Goal: Task Accomplishment & Management: Use online tool/utility

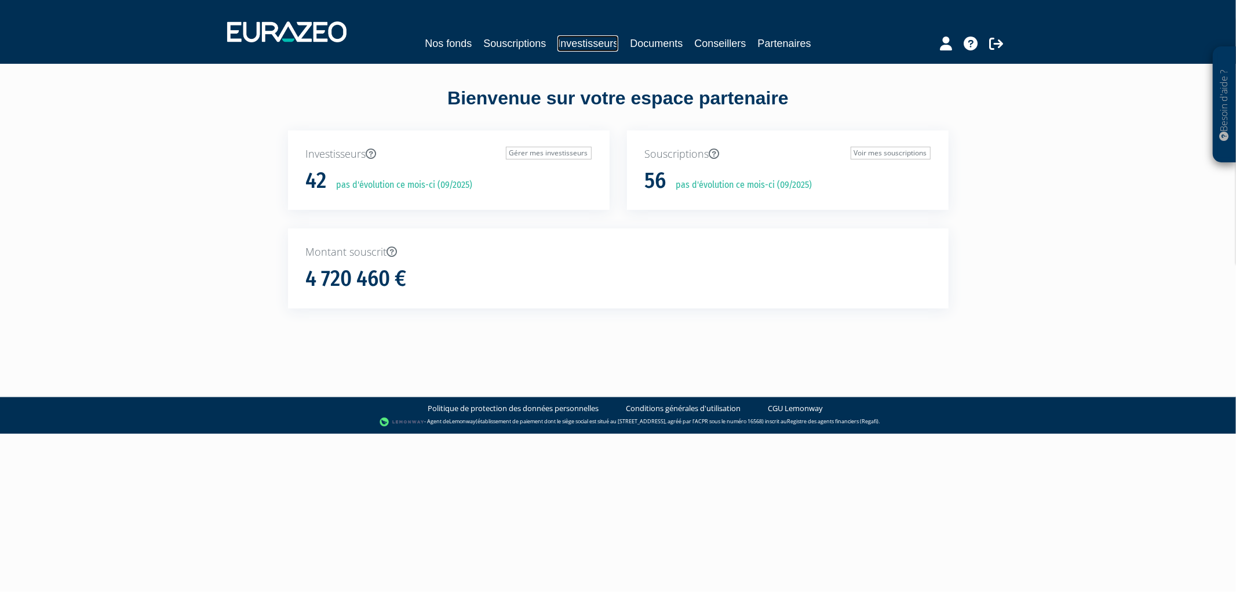
click at [598, 39] on link "Investisseurs" at bounding box center [587, 43] width 61 height 16
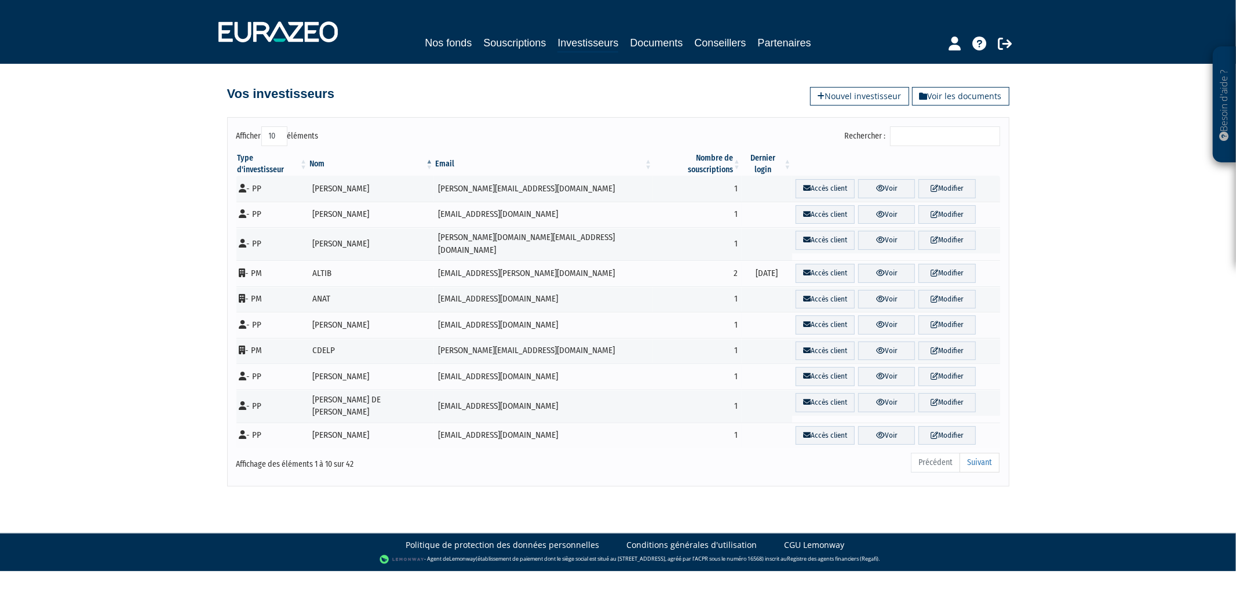
click at [912, 133] on input "Rechercher :" at bounding box center [945, 136] width 110 height 20
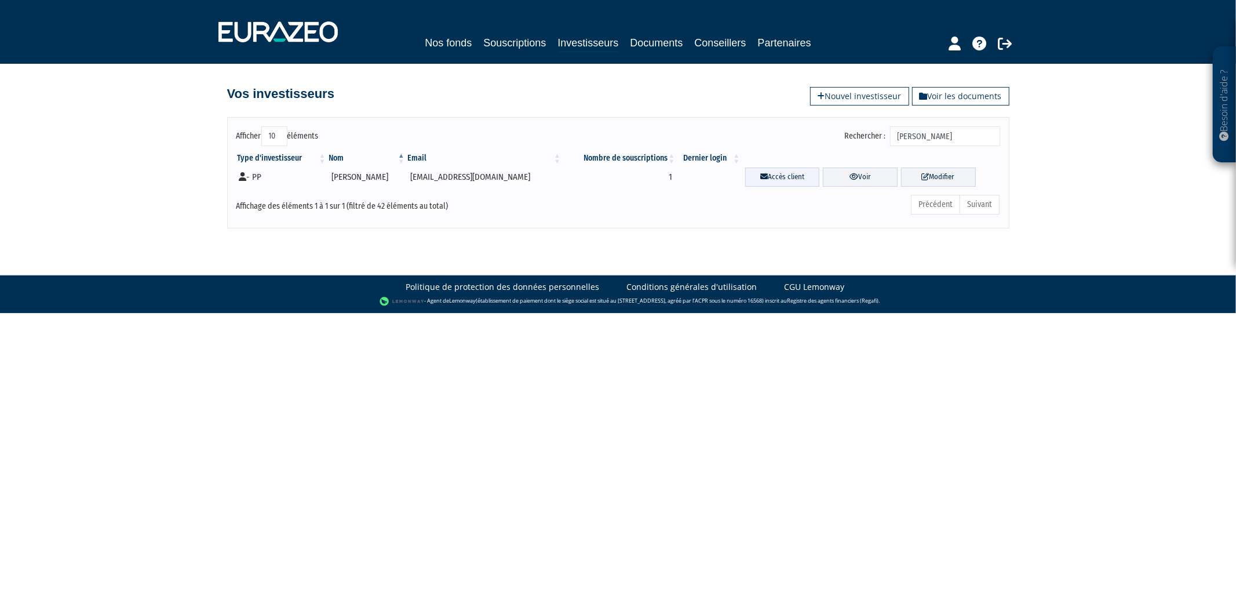
type input "[PERSON_NAME]"
click at [796, 181] on link "Accès client" at bounding box center [782, 176] width 75 height 19
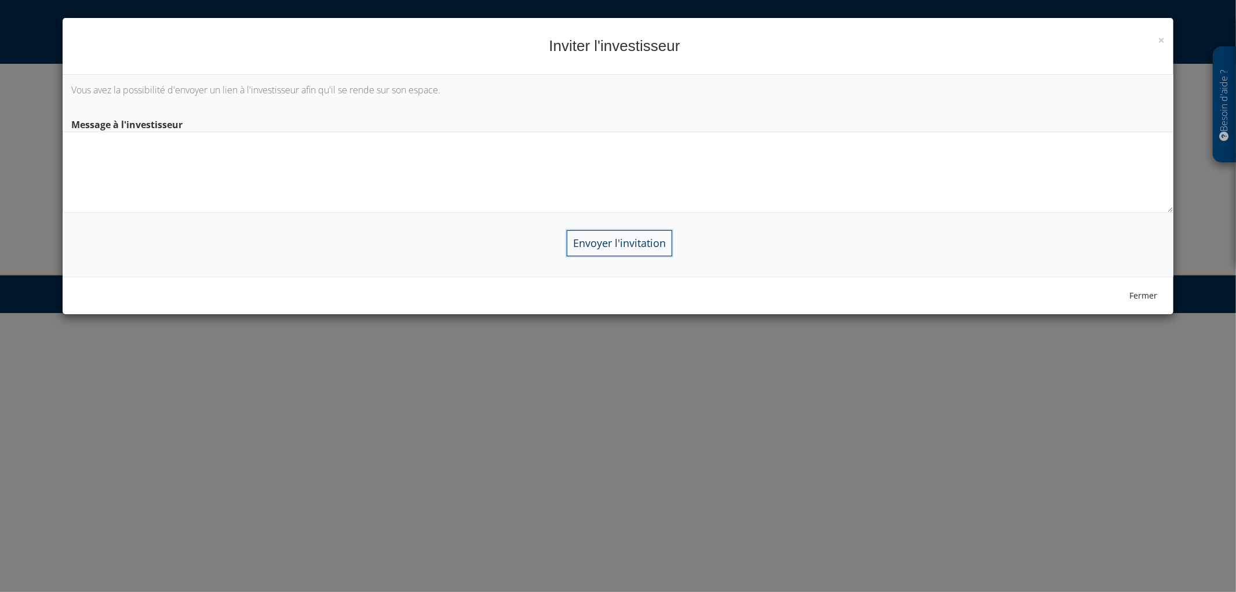
click at [636, 240] on input "Envoyer l'invitation" at bounding box center [619, 243] width 105 height 26
